Goal: Transaction & Acquisition: Purchase product/service

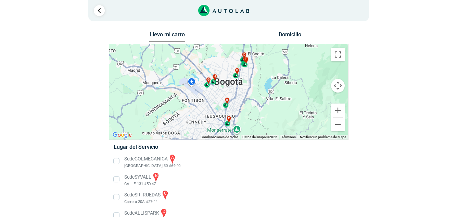
click at [290, 38] on button "Domicilio" at bounding box center [290, 36] width 36 height 10
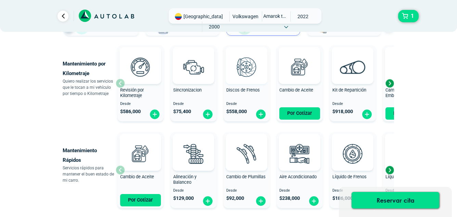
scroll to position [68, 0]
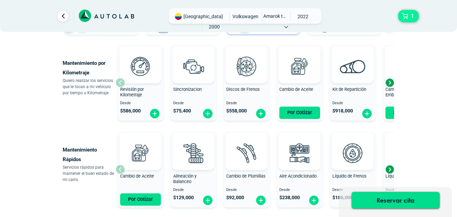
click at [409, 20] on span "1" at bounding box center [412, 16] width 7 height 12
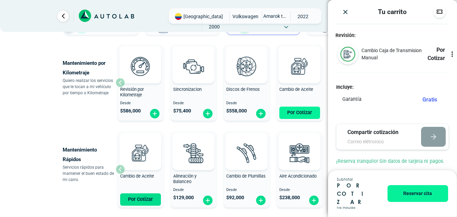
click at [299, 114] on button "Por Cotizar" at bounding box center [299, 112] width 41 height 12
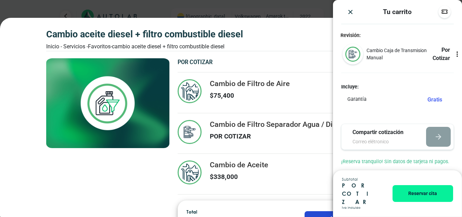
click at [350, 13] on img "Close" at bounding box center [350, 12] width 7 height 7
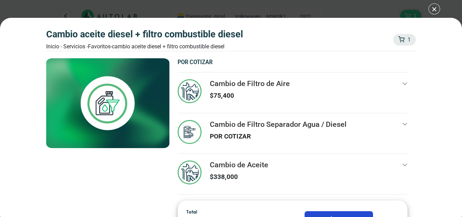
click at [345, 214] on button "Agregar" at bounding box center [339, 218] width 68 height 15
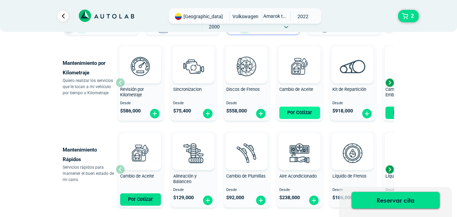
click at [298, 112] on button "Por Cotizar" at bounding box center [299, 112] width 41 height 12
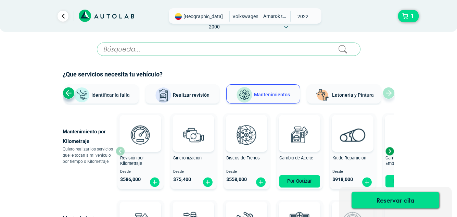
click at [200, 50] on input "text" at bounding box center [229, 48] width 264 height 13
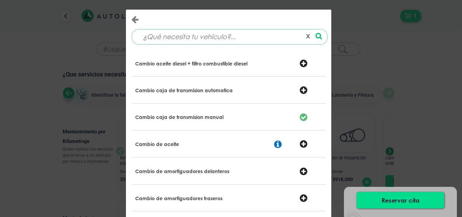
click at [153, 39] on input at bounding box center [219, 36] width 165 height 15
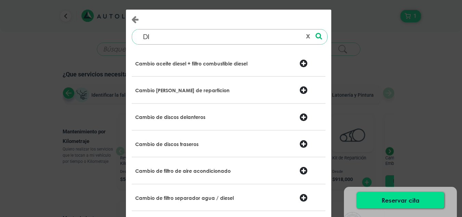
type input "D"
type input "F"
type input "D"
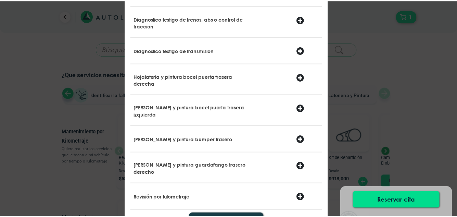
scroll to position [273, 0]
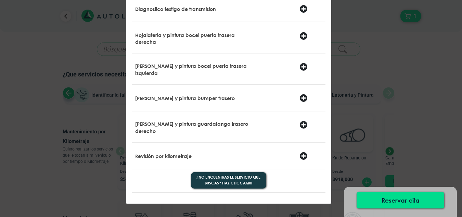
type input "TRA"
click at [85, 120] on div "TRA 0 results are available, use up and down arrow keys to navigate. ¿No encuen…" at bounding box center [231, 108] width 462 height 217
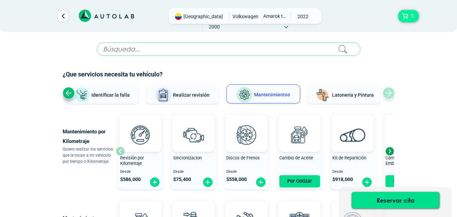
click at [410, 17] on span "1" at bounding box center [412, 16] width 7 height 12
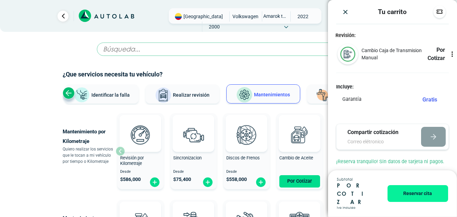
click at [452, 54] on icon at bounding box center [452, 54] width 1 height 1
click at [396, 103] on div "Garantía Gratis" at bounding box center [392, 101] width 113 height 12
click at [383, 143] on input "email" at bounding box center [377, 141] width 61 height 7
click at [361, 144] on input "email" at bounding box center [377, 141] width 61 height 7
paste input "[EMAIL_ADDRESS][DOMAIN_NAME]"
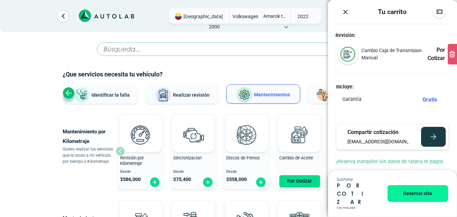
scroll to position [0, 40]
type input "[EMAIL_ADDRESS][DOMAIN_NAME]"
click at [425, 140] on button "button" at bounding box center [433, 137] width 25 height 20
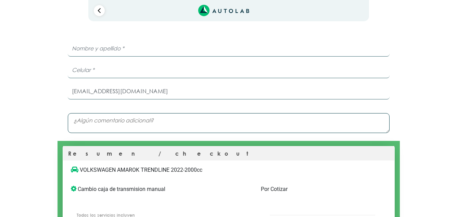
click at [83, 50] on input "text" at bounding box center [229, 48] width 322 height 16
type input "[PERSON_NAME]"
click at [95, 71] on input "number" at bounding box center [229, 70] width 322 height 16
click at [118, 66] on input "number" at bounding box center [229, 70] width 322 height 16
type input "3126989148"
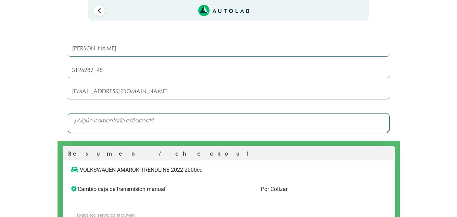
click at [107, 121] on textarea at bounding box center [229, 123] width 322 height 20
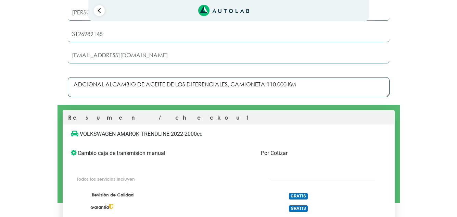
scroll to position [135, 0]
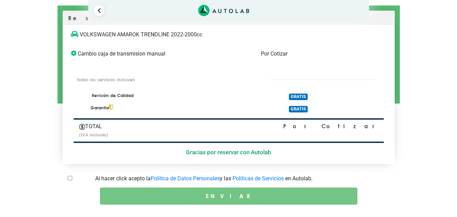
type textarea "ADCIONAL ALCAMBIO DE ACEITE DE LOS DIFERENCIALES, CAMIONETA 110.000 KM"
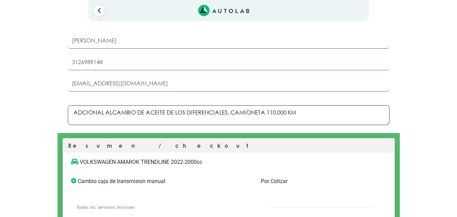
scroll to position [0, 0]
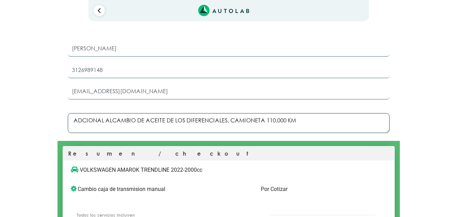
click at [406, 128] on div "Launch demo modal × Hubo un problema al enviar tus datos, por favor contáctanos…" at bounding box center [228, 185] width 411 height 333
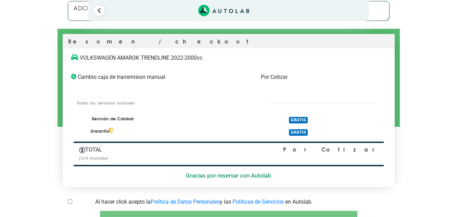
scroll to position [135, 0]
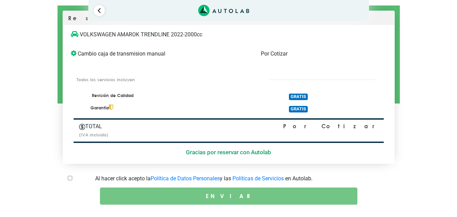
click at [109, 108] on p "Garantía" at bounding box center [170, 107] width 161 height 7
click at [100, 123] on p "TOTAL" at bounding box center [138, 126] width 119 height 8
drag, startPoint x: 102, startPoint y: 128, endPoint x: 121, endPoint y: 156, distance: 33.7
click at [102, 130] on div "TOTAL (IVA incluido)" at bounding box center [138, 130] width 129 height 16
click at [71, 178] on input "checkbox" at bounding box center [70, 178] width 4 height 4
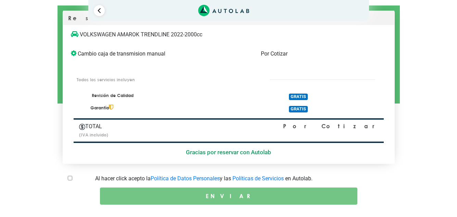
checkbox input "true"
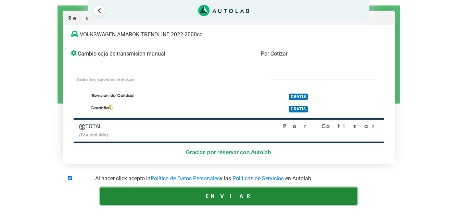
click at [239, 190] on button "ENVIAR" at bounding box center [228, 195] width 257 height 17
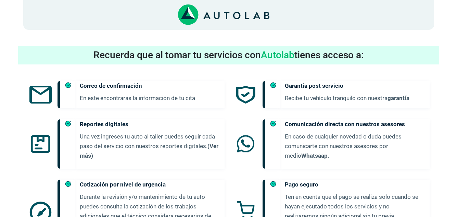
scroll to position [306, 0]
